Goal: Task Accomplishment & Management: Use online tool/utility

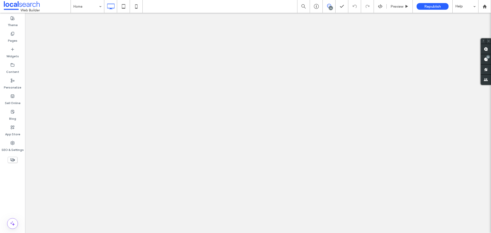
click at [328, 7] on icon at bounding box center [329, 6] width 4 height 4
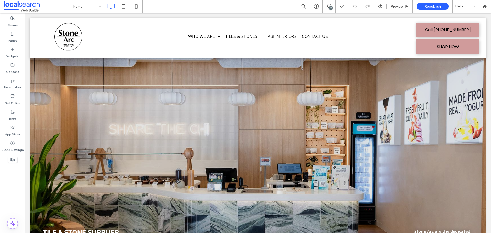
click at [331, 7] on div "26" at bounding box center [331, 8] width 4 height 4
click at [488, 59] on div "26" at bounding box center [489, 57] width 4 height 4
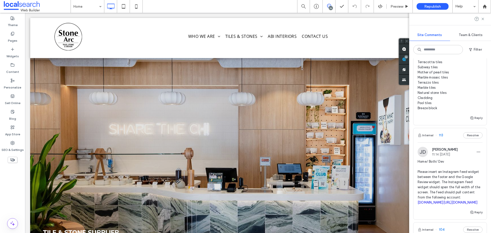
scroll to position [222, 0]
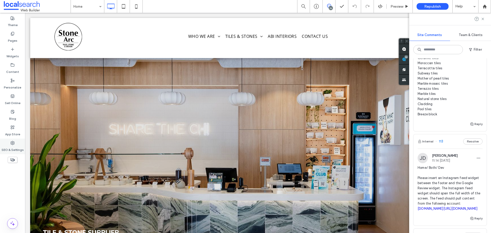
click at [16, 142] on div "SEO & Settings" at bounding box center [12, 147] width 25 height 16
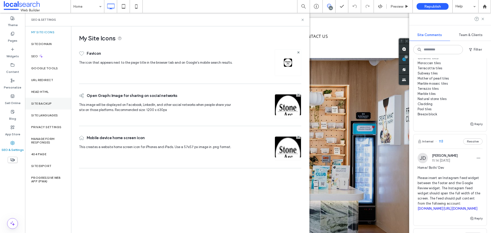
click at [47, 100] on div "Site Backup" at bounding box center [48, 104] width 46 height 12
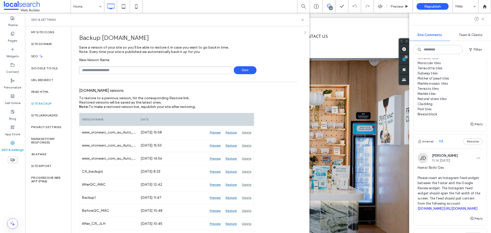
click at [146, 69] on input "text" at bounding box center [155, 70] width 152 height 8
click at [91, 70] on input "text" at bounding box center [155, 70] width 152 height 8
type input "**********"
click at [243, 69] on span "Save" at bounding box center [245, 70] width 23 height 8
